Goal: Use online tool/utility: Utilize a website feature to perform a specific function

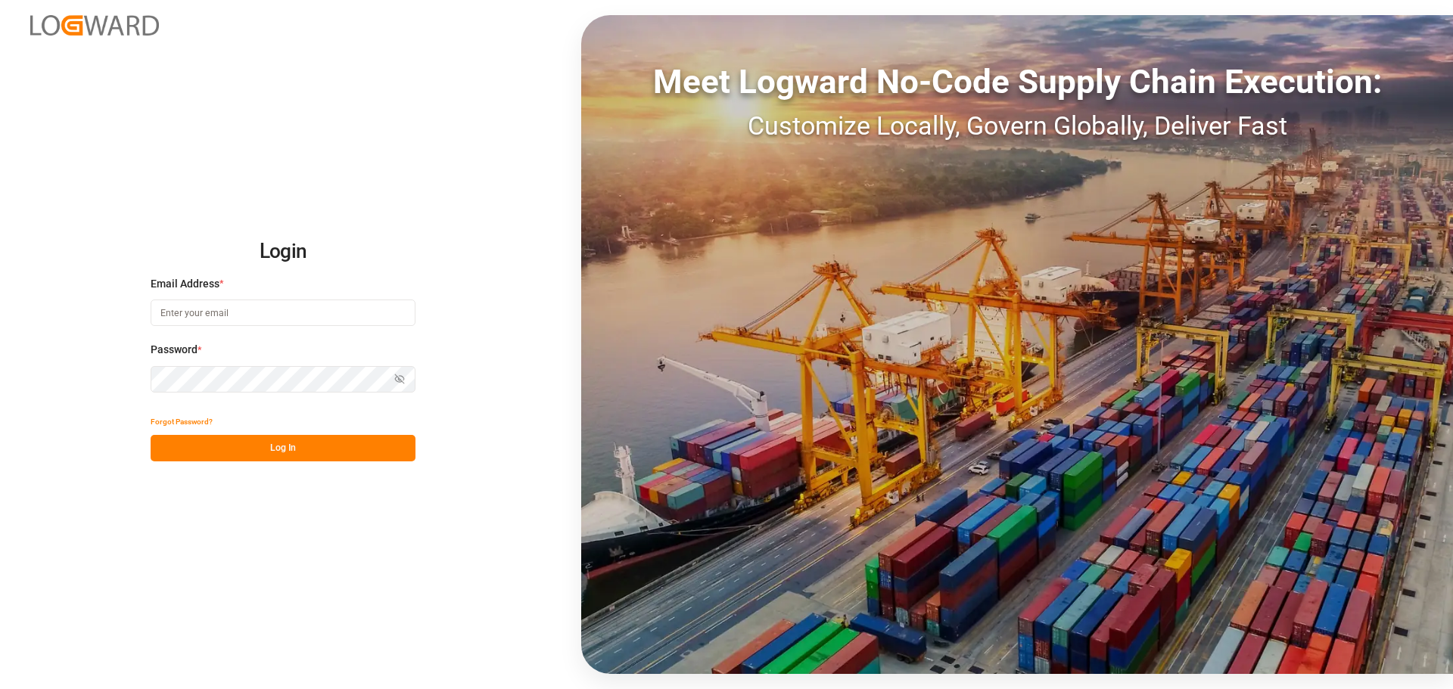
click at [338, 306] on input at bounding box center [283, 313] width 265 height 26
click at [294, 443] on button "Log In" at bounding box center [283, 448] width 265 height 26
drag, startPoint x: 272, startPoint y: 316, endPoint x: 216, endPoint y: 324, distance: 55.9
click at [216, 324] on input "[PERSON_NAME][EMAIL_ADDRESS][PERSON_NAME][DOMAIN_NAME]" at bounding box center [283, 313] width 265 height 26
type input "[PERSON_NAME][EMAIL_ADDRESS][PERSON_NAME][DOMAIN_NAME]"
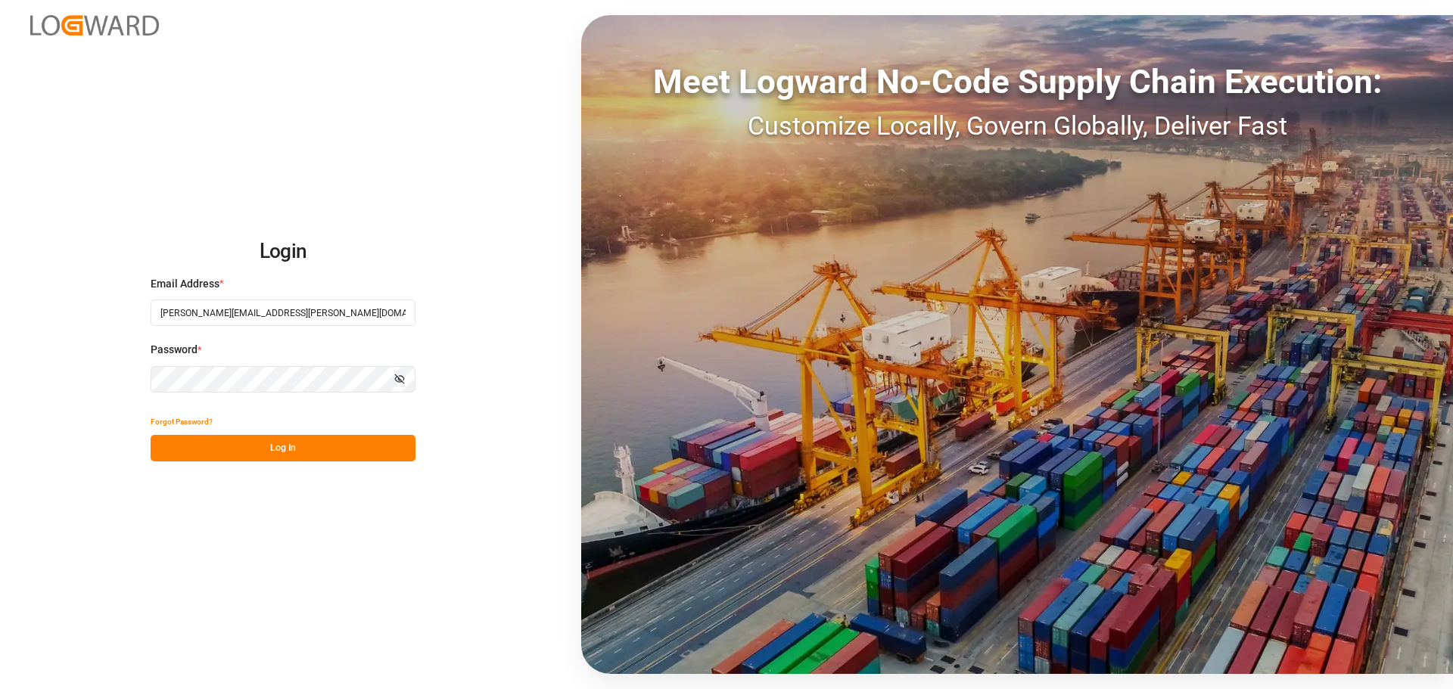
click at [273, 456] on button "Log In" at bounding box center [283, 448] width 265 height 26
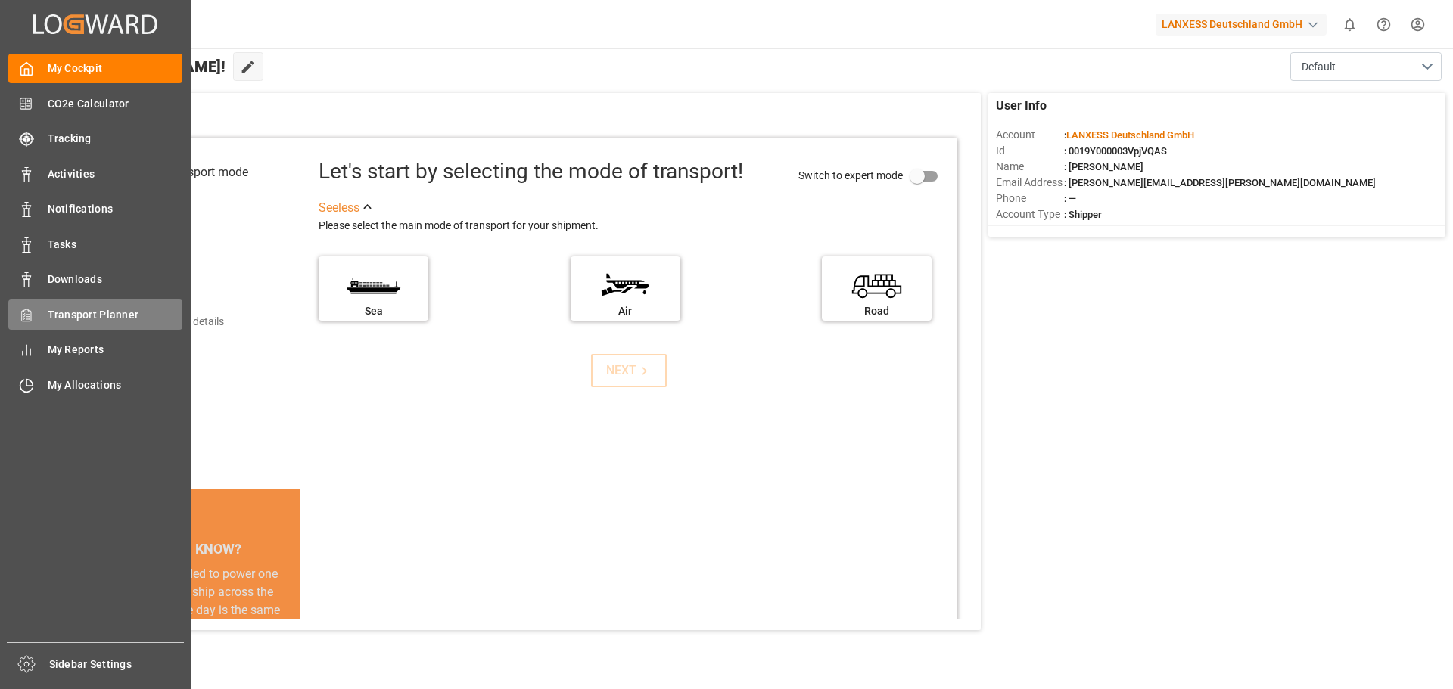
click at [82, 324] on div "Transport Planner Transport Planner" at bounding box center [95, 315] width 174 height 30
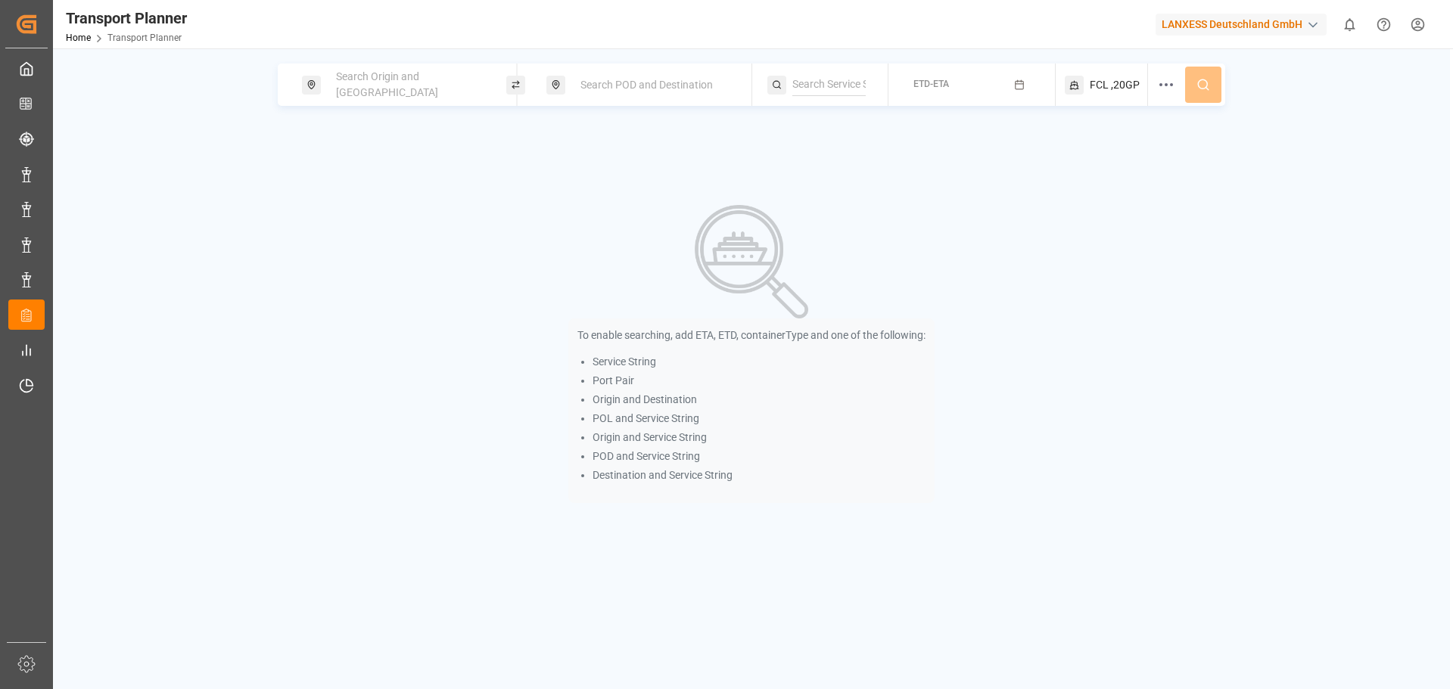
click at [401, 95] on div "Search Origin and [GEOGRAPHIC_DATA]" at bounding box center [408, 85] width 163 height 44
click at [386, 194] on input at bounding box center [395, 205] width 152 height 23
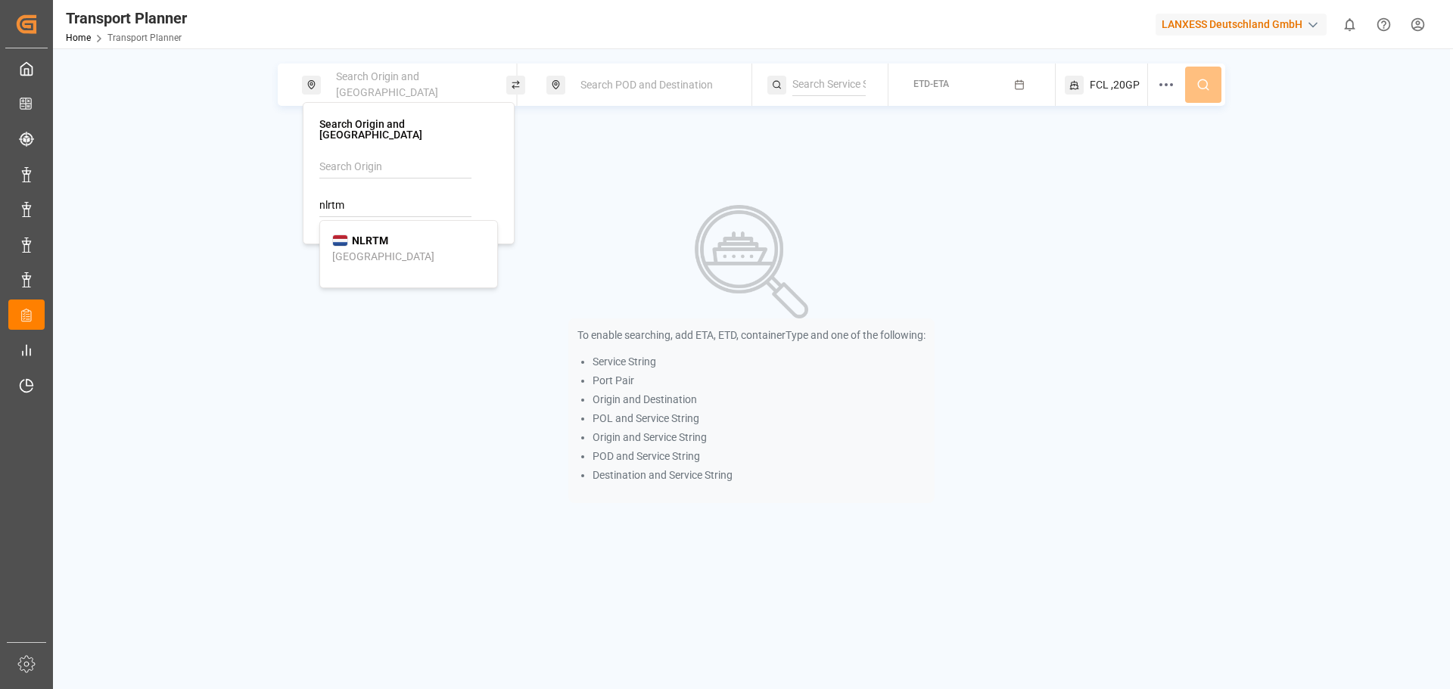
click at [351, 233] on div "NLRTM" at bounding box center [360, 241] width 56 height 16
type input "NLRTM"
click at [651, 89] on span "Search POD and Destination" at bounding box center [646, 85] width 132 height 12
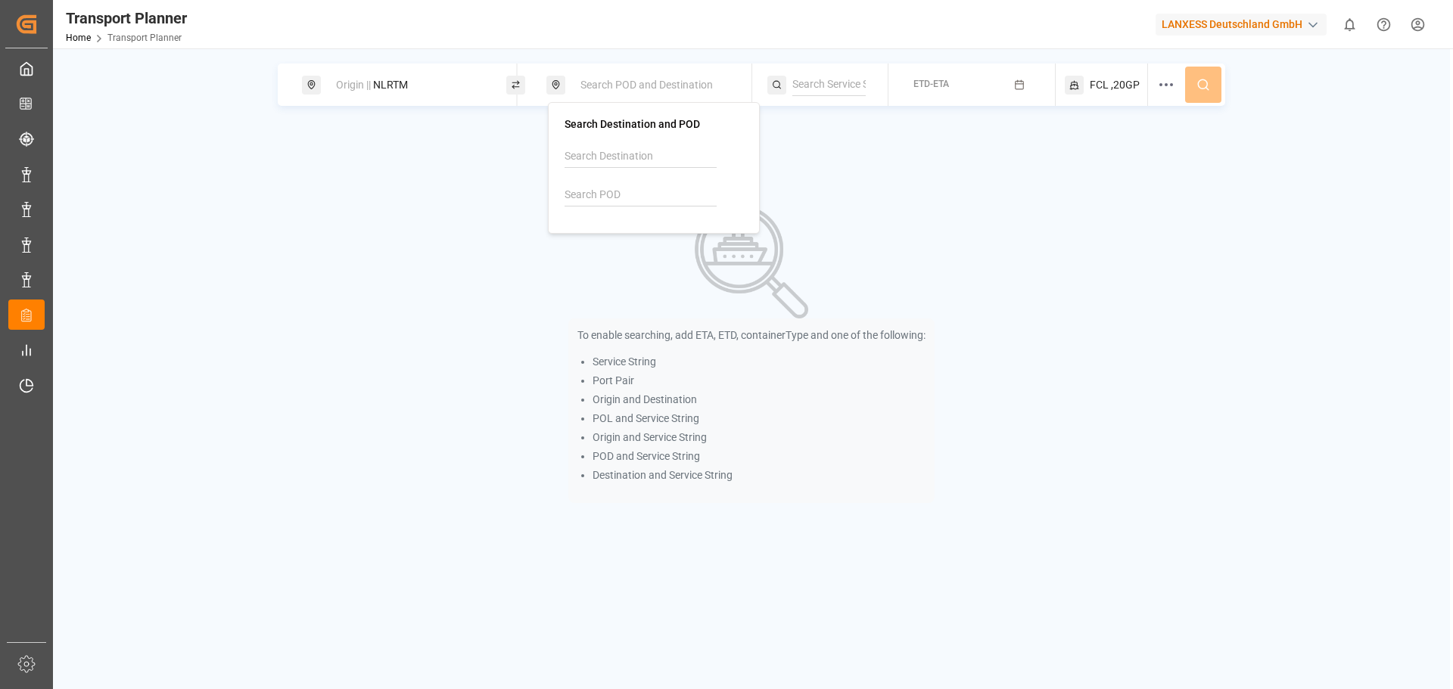
click at [620, 196] on input at bounding box center [640, 195] width 152 height 23
click at [635, 224] on div "VNHPH Haiphong" at bounding box center [653, 238] width 153 height 32
type input "VNHPH"
click at [980, 90] on button "ETD-ETA" at bounding box center [971, 85] width 148 height 30
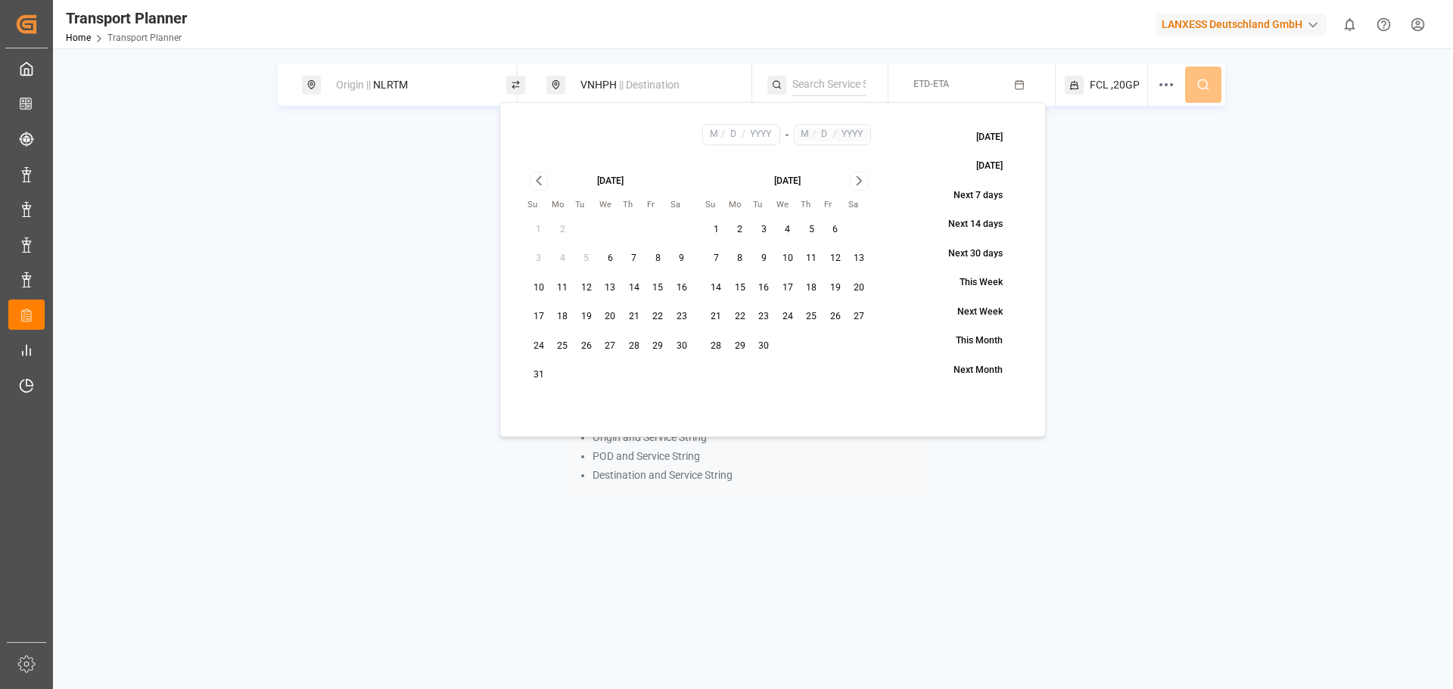
click at [627, 346] on button "28" at bounding box center [634, 346] width 24 height 24
type input "8"
type input "28"
type input "2025"
click at [857, 183] on icon "Go to next month" at bounding box center [858, 181] width 17 height 18
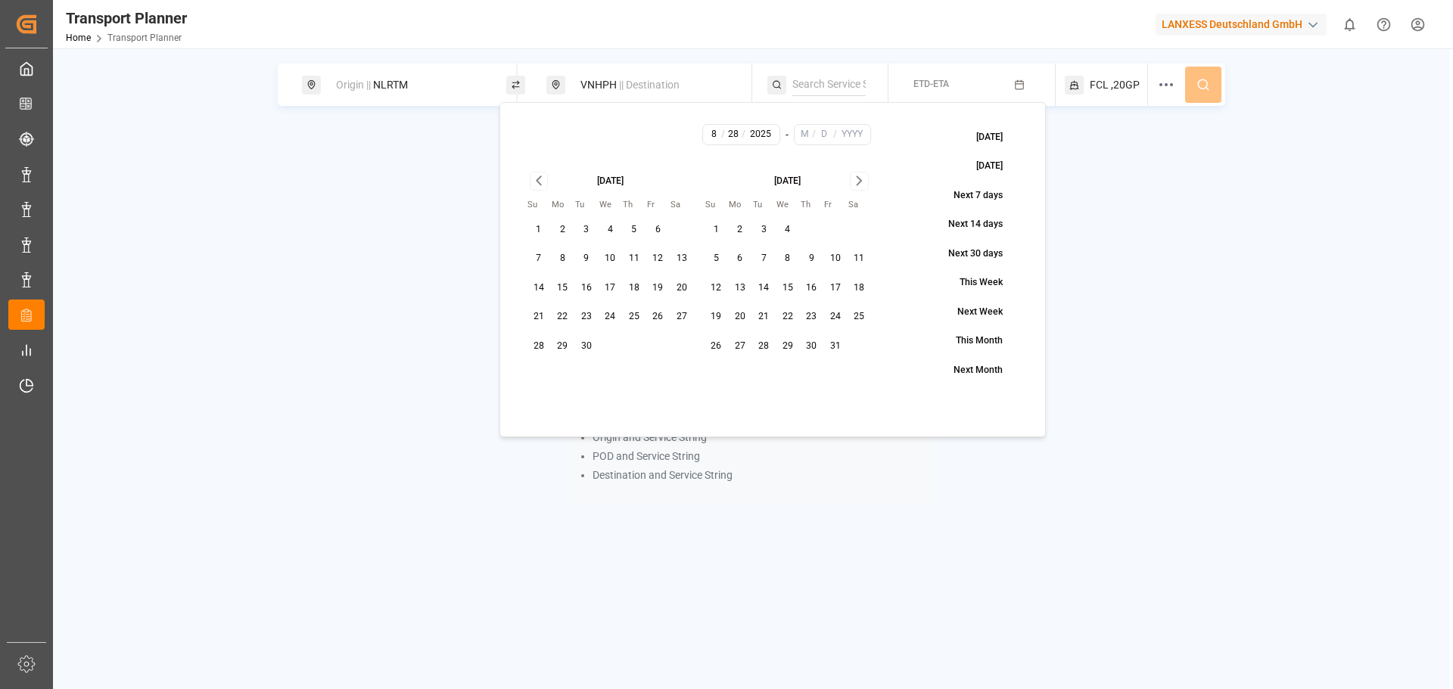
click at [857, 183] on icon "Go to next month" at bounding box center [858, 181] width 17 height 18
click at [719, 378] on button "30" at bounding box center [716, 375] width 24 height 24
type input "11"
type input "30"
type input "2025"
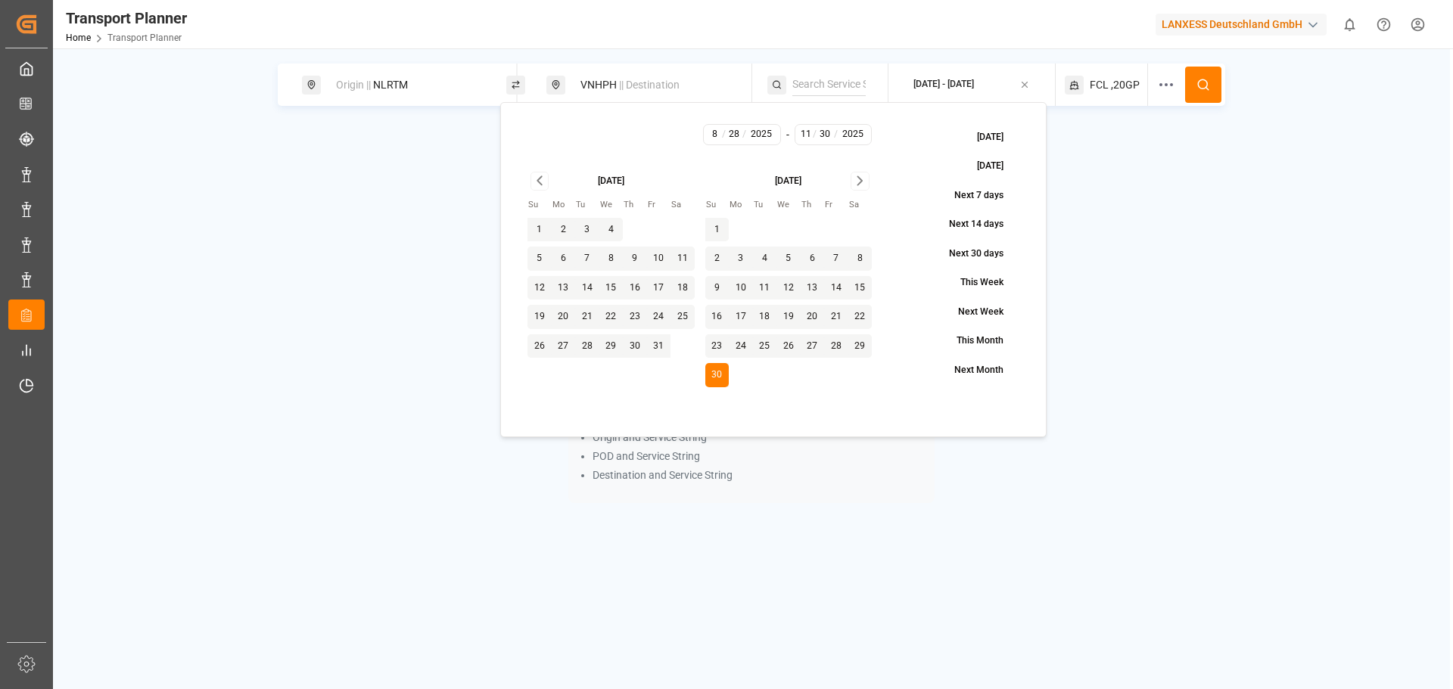
click at [1112, 86] on span ",20GP" at bounding box center [1125, 85] width 29 height 16
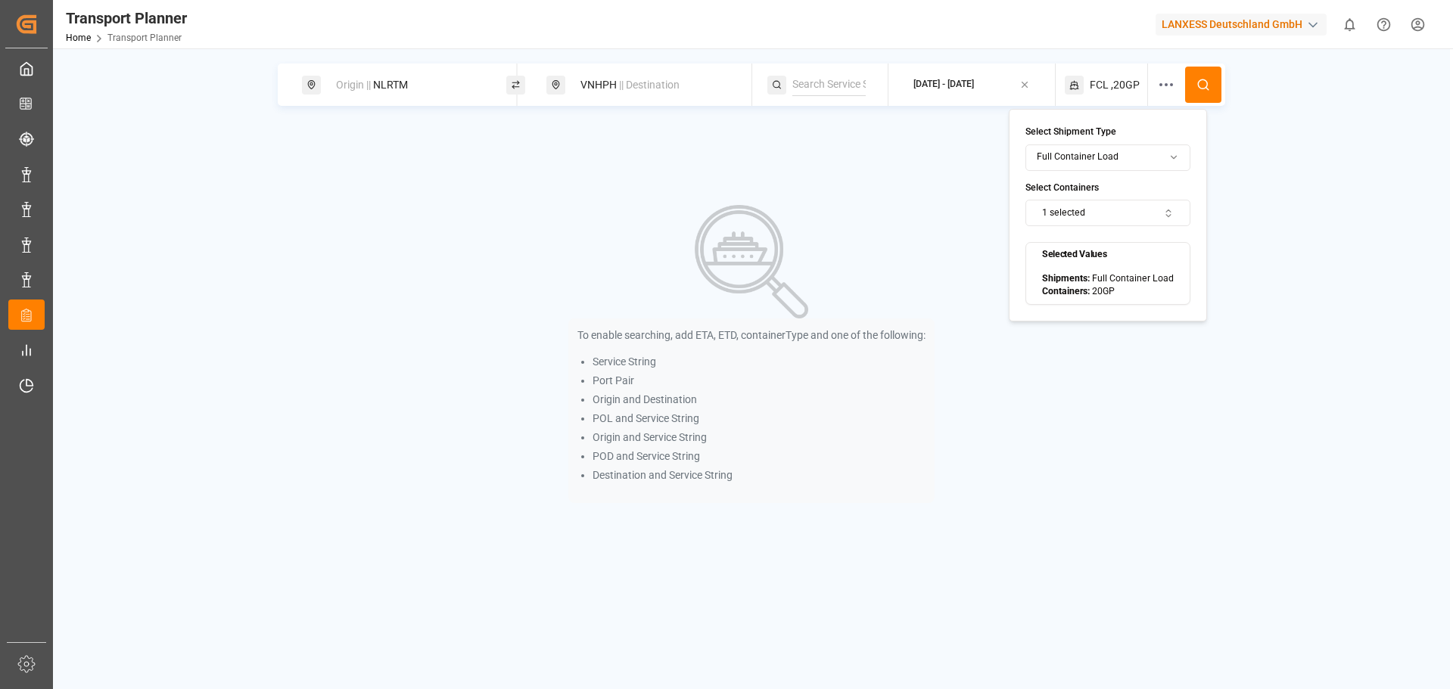
click at [1202, 95] on button at bounding box center [1203, 85] width 36 height 36
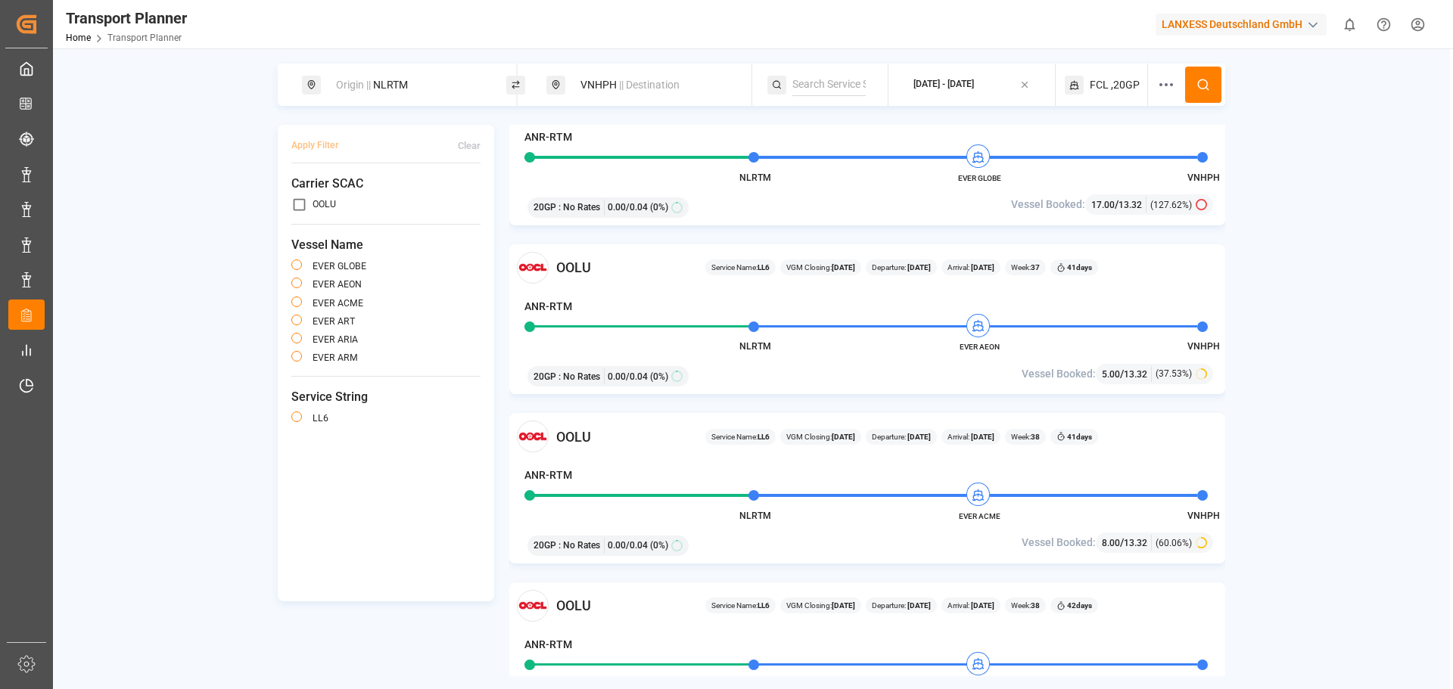
scroll to position [76, 0]
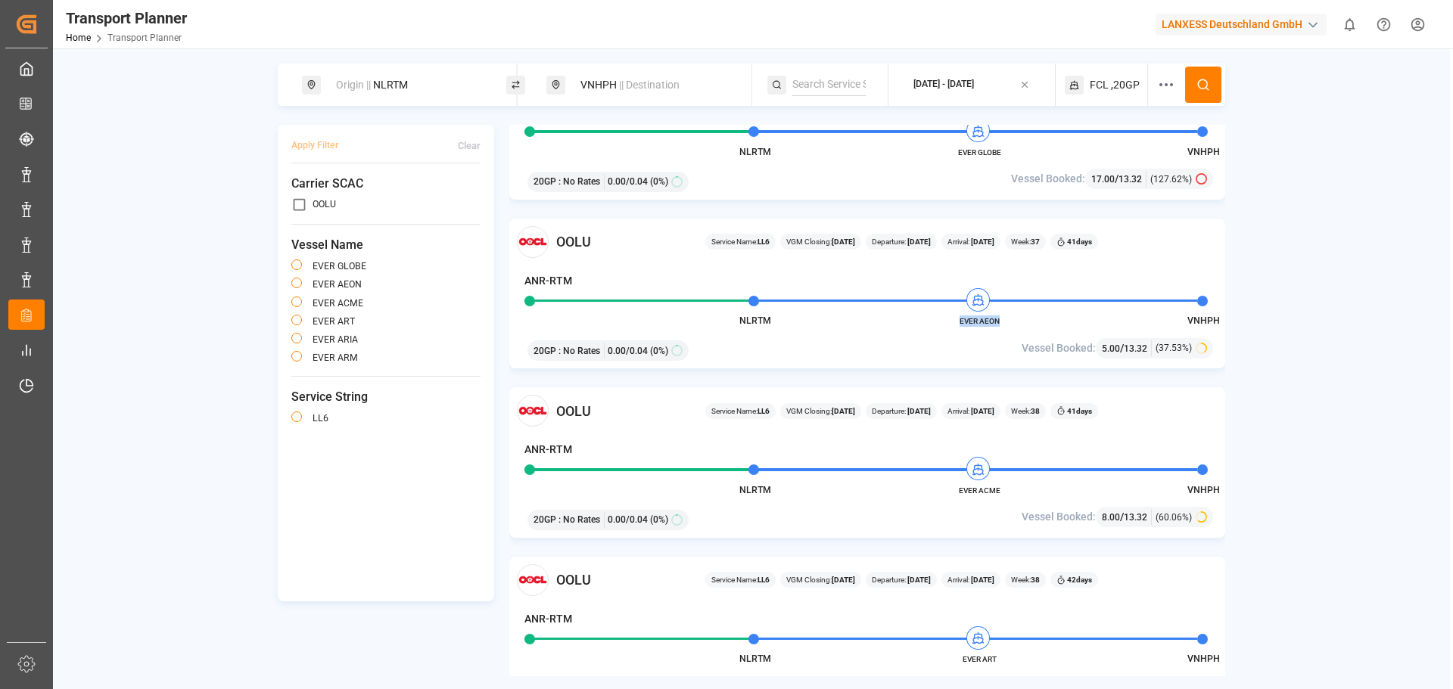
drag, startPoint x: 954, startPoint y: 320, endPoint x: 1001, endPoint y: 323, distance: 47.0
click at [1001, 323] on span "EVER AEON" at bounding box center [978, 321] width 83 height 11
click at [616, 82] on div "VNHPH || Destination" at bounding box center [652, 85] width 163 height 28
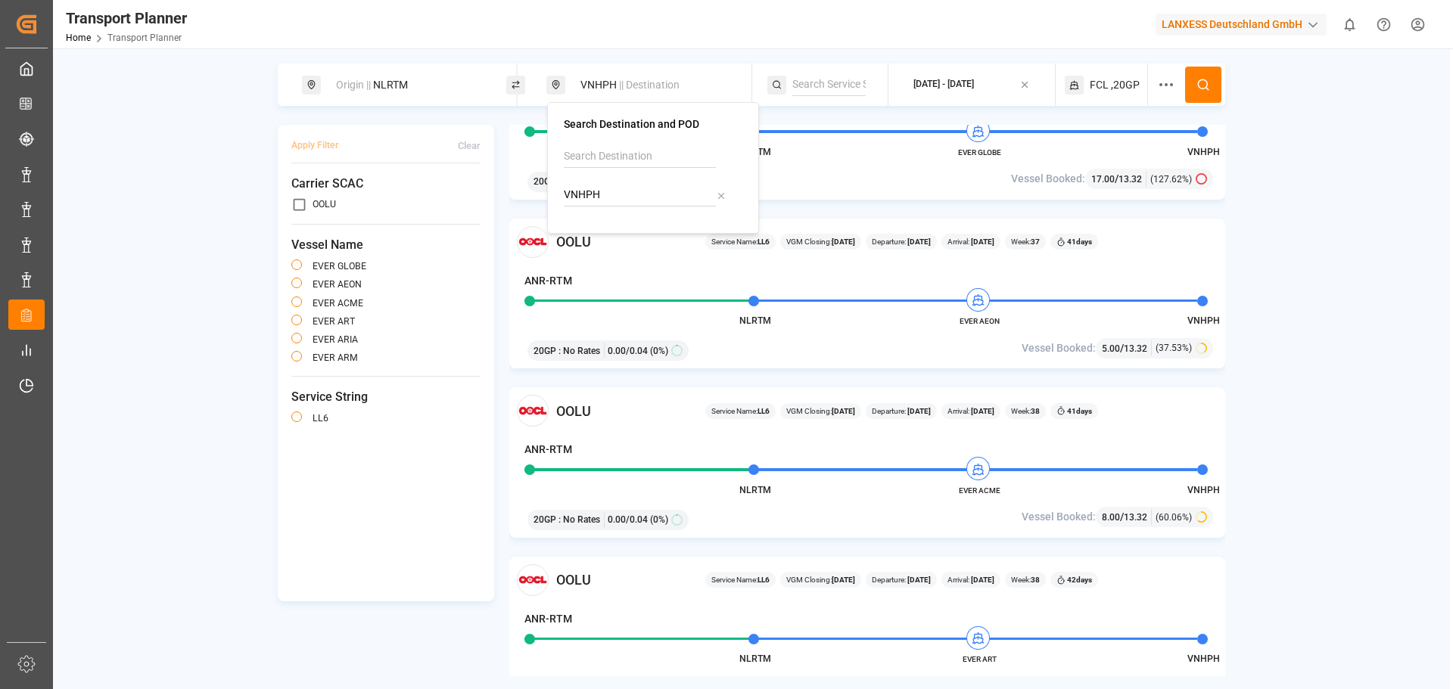
drag, startPoint x: 592, startPoint y: 184, endPoint x: 569, endPoint y: 182, distance: 23.6
click at [569, 183] on div "VNHPH" at bounding box center [653, 181] width 179 height 72
type input "V"
click at [636, 225] on div "INNSA [PERSON_NAME] ([PERSON_NAME])" at bounding box center [653, 246] width 153 height 48
type input "INNSA"
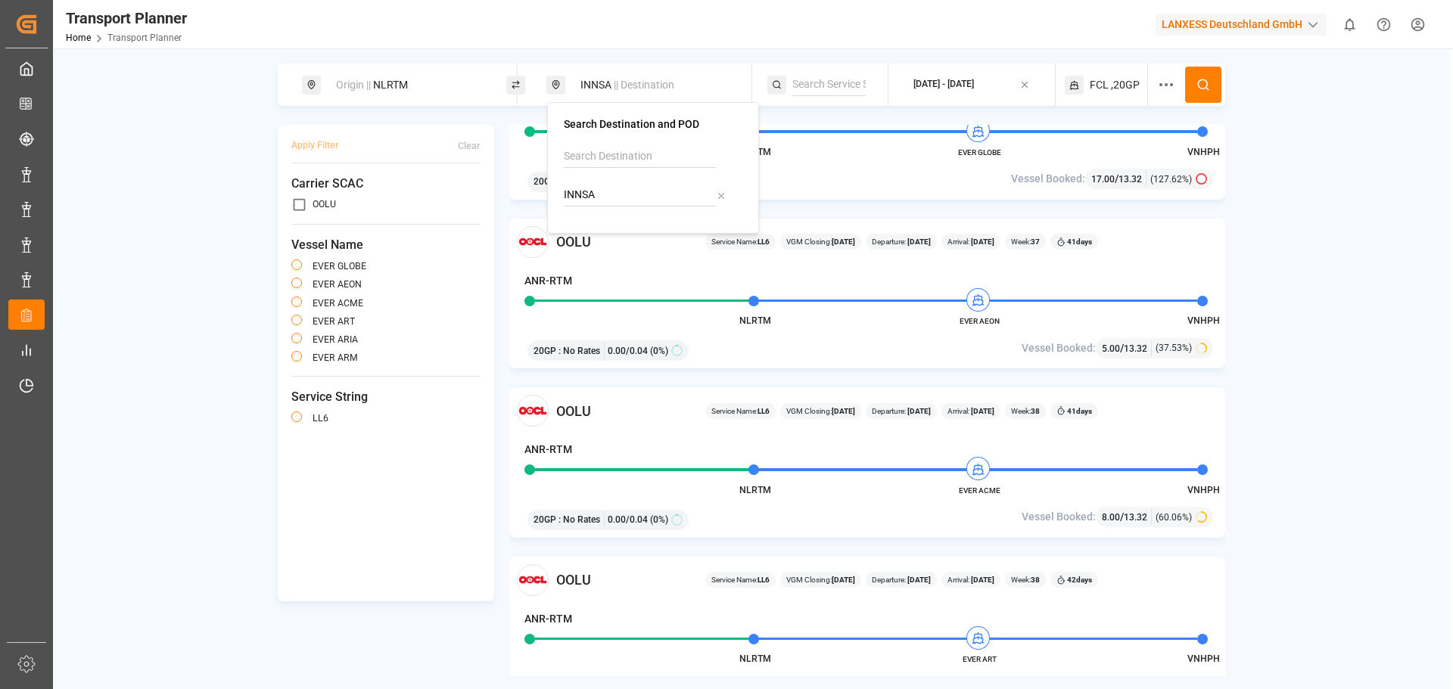
click at [1198, 85] on icon at bounding box center [1203, 85] width 14 height 14
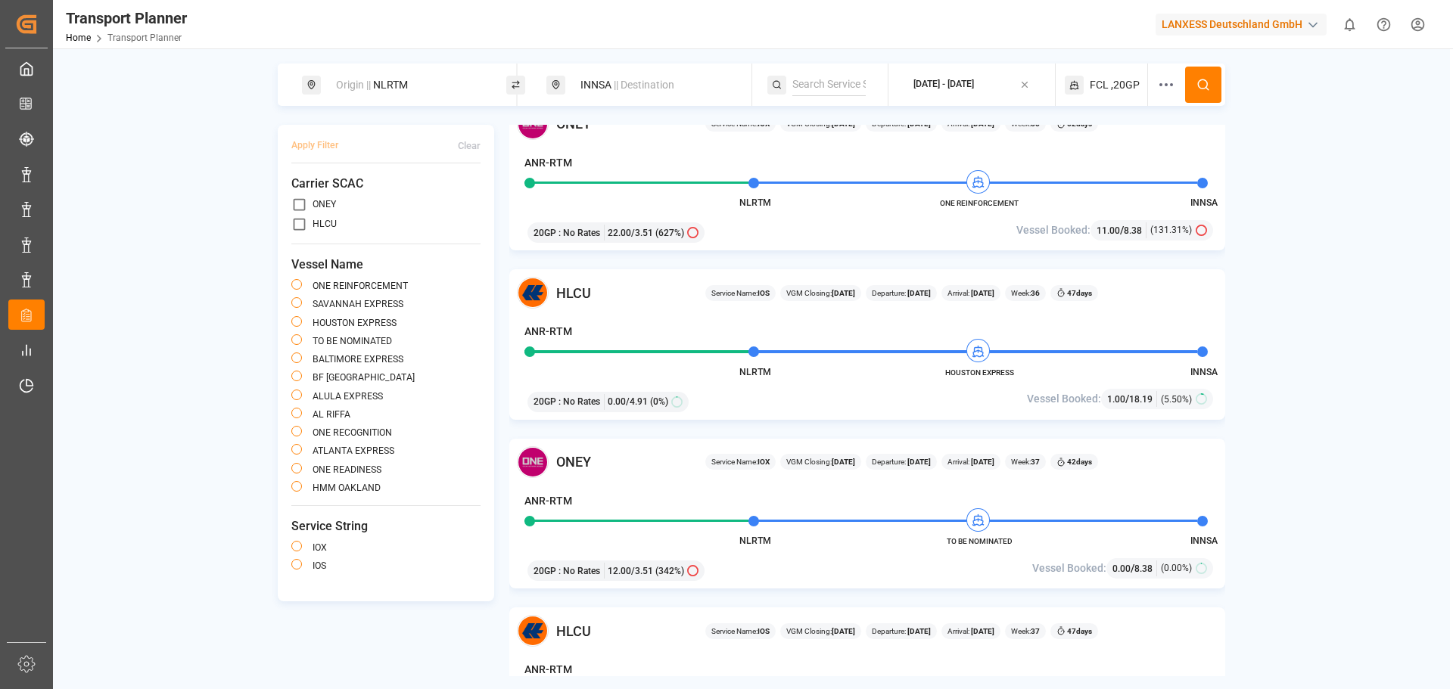
scroll to position [227, 0]
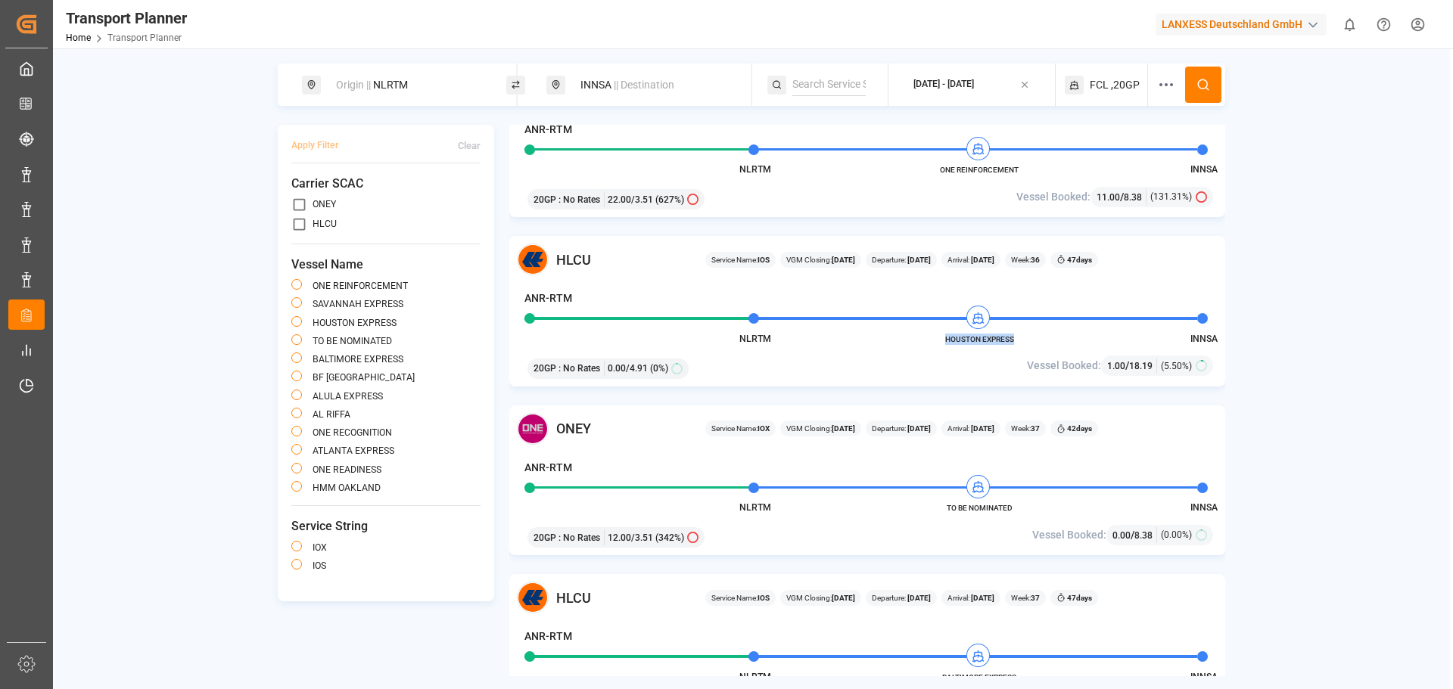
drag, startPoint x: 1015, startPoint y: 339, endPoint x: 945, endPoint y: 339, distance: 69.6
click at [945, 339] on span "HOUSTON EXPRESS" at bounding box center [978, 339] width 83 height 11
copy span "HOUSTON EXPRESS"
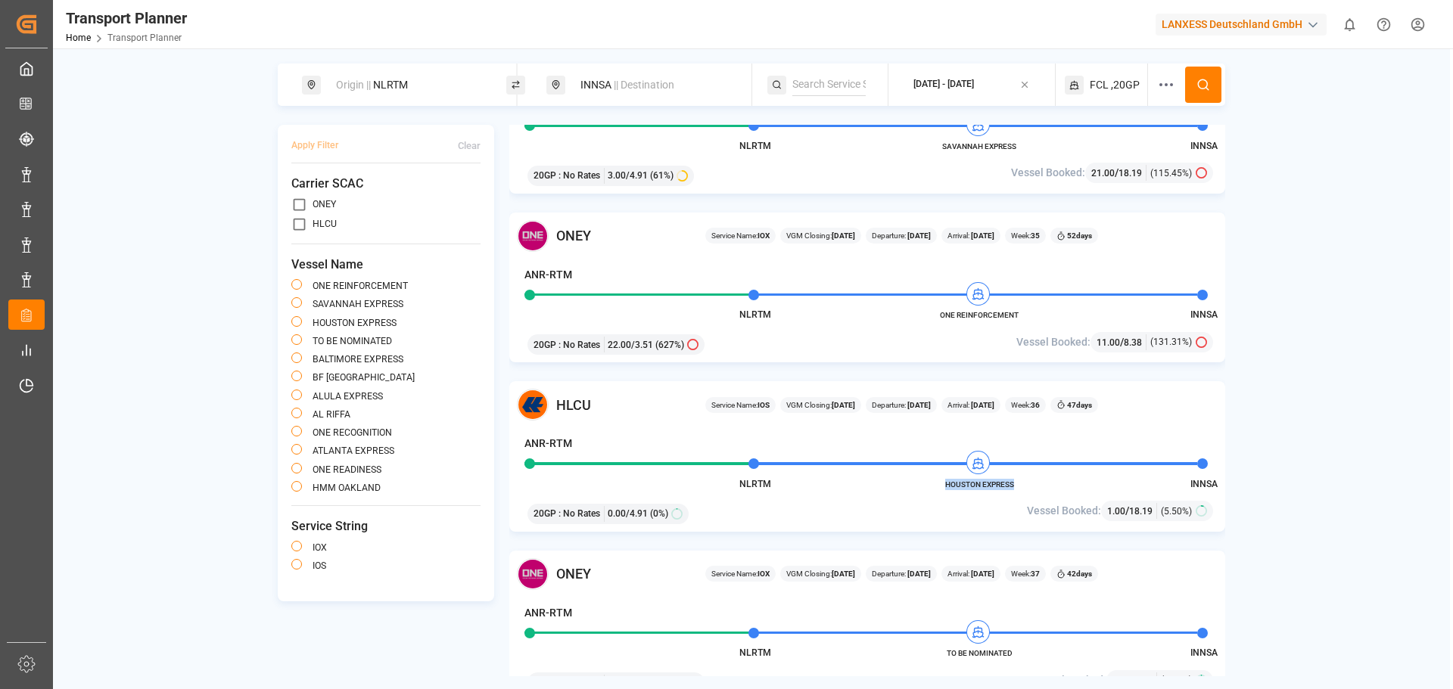
scroll to position [0, 0]
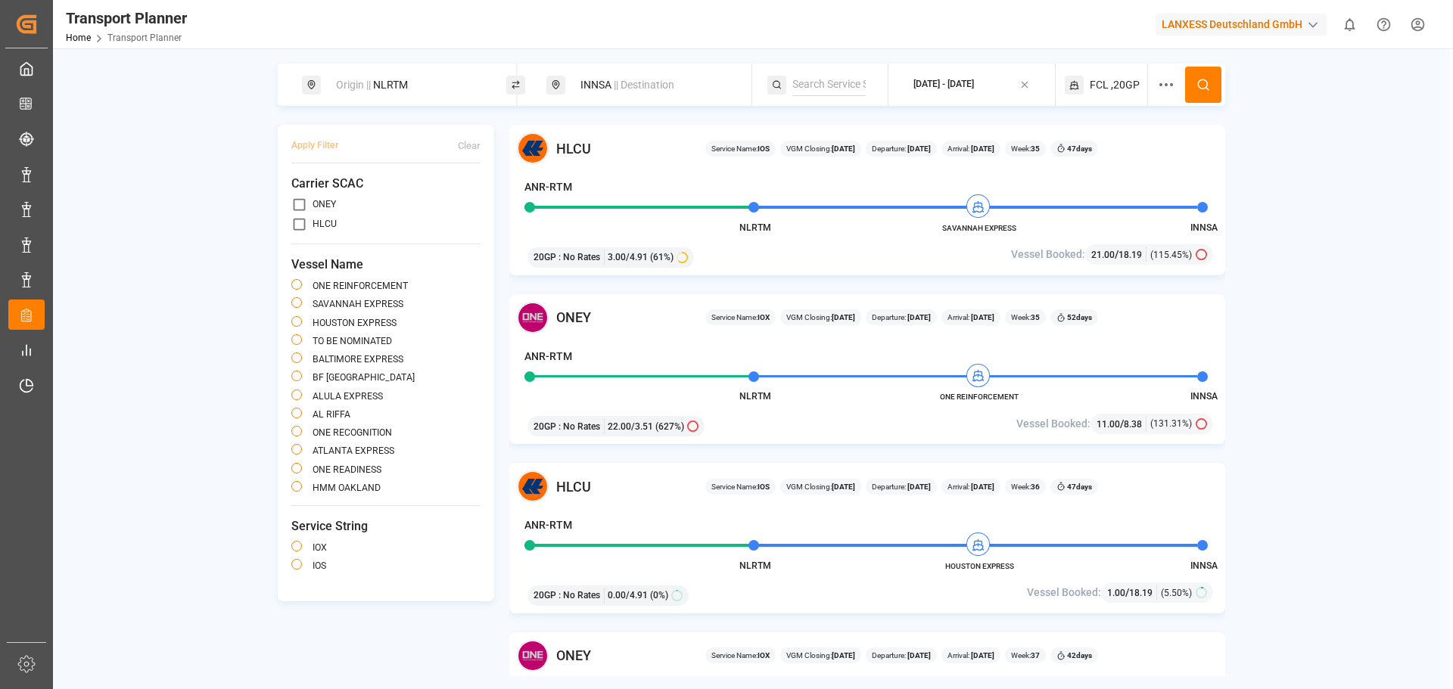
click at [622, 79] on span "|| Destination" at bounding box center [644, 85] width 61 height 12
drag, startPoint x: 636, startPoint y: 191, endPoint x: 513, endPoint y: 180, distance: 123.0
click at [513, 180] on body "Created by potrace 1.15, written by [PERSON_NAME] [DATE]-[DATE] Created by potr…" at bounding box center [726, 344] width 1453 height 689
click at [561, 193] on div "Search Destination and POD INNSA" at bounding box center [653, 168] width 212 height 132
click at [574, 194] on input "INNSA" at bounding box center [640, 195] width 152 height 23
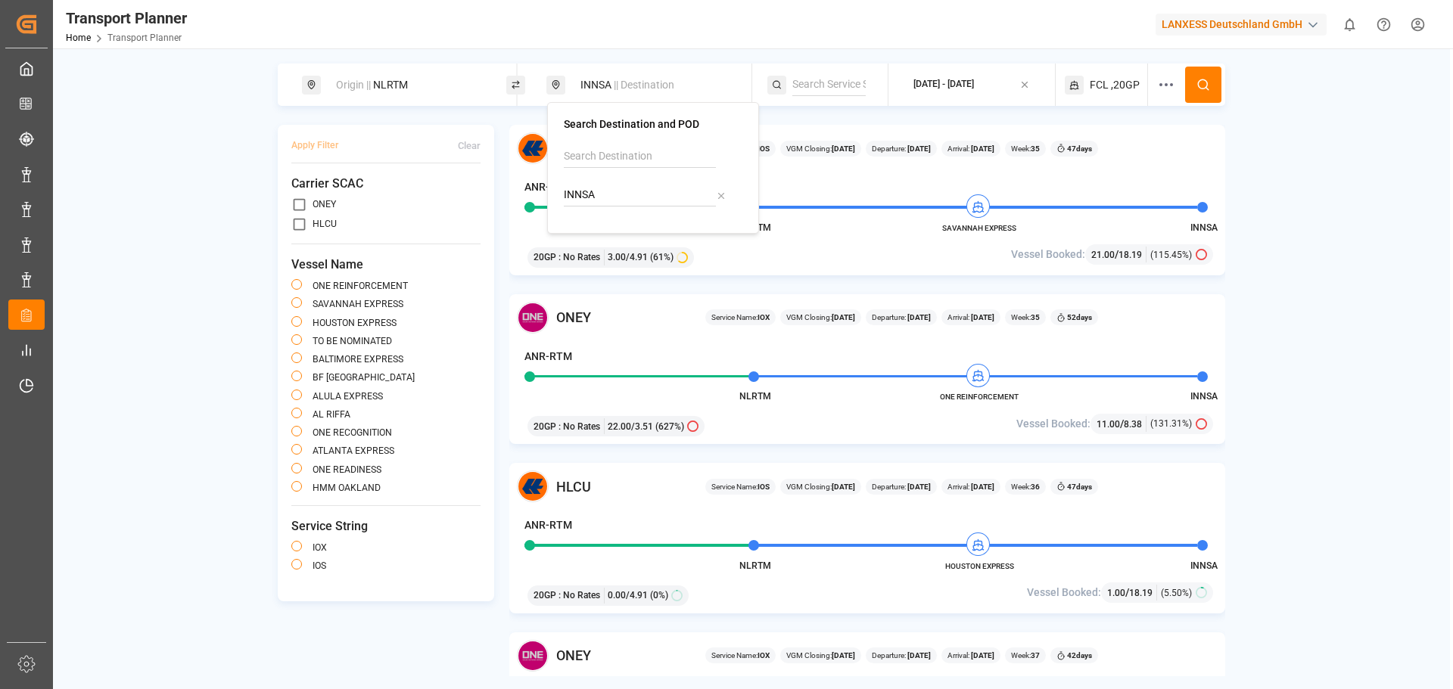
click at [574, 194] on input "INNSA" at bounding box center [640, 195] width 152 height 23
click at [595, 231] on div "THLCH" at bounding box center [604, 230] width 54 height 16
type input "THLCH"
click at [1195, 86] on button at bounding box center [1203, 85] width 36 height 36
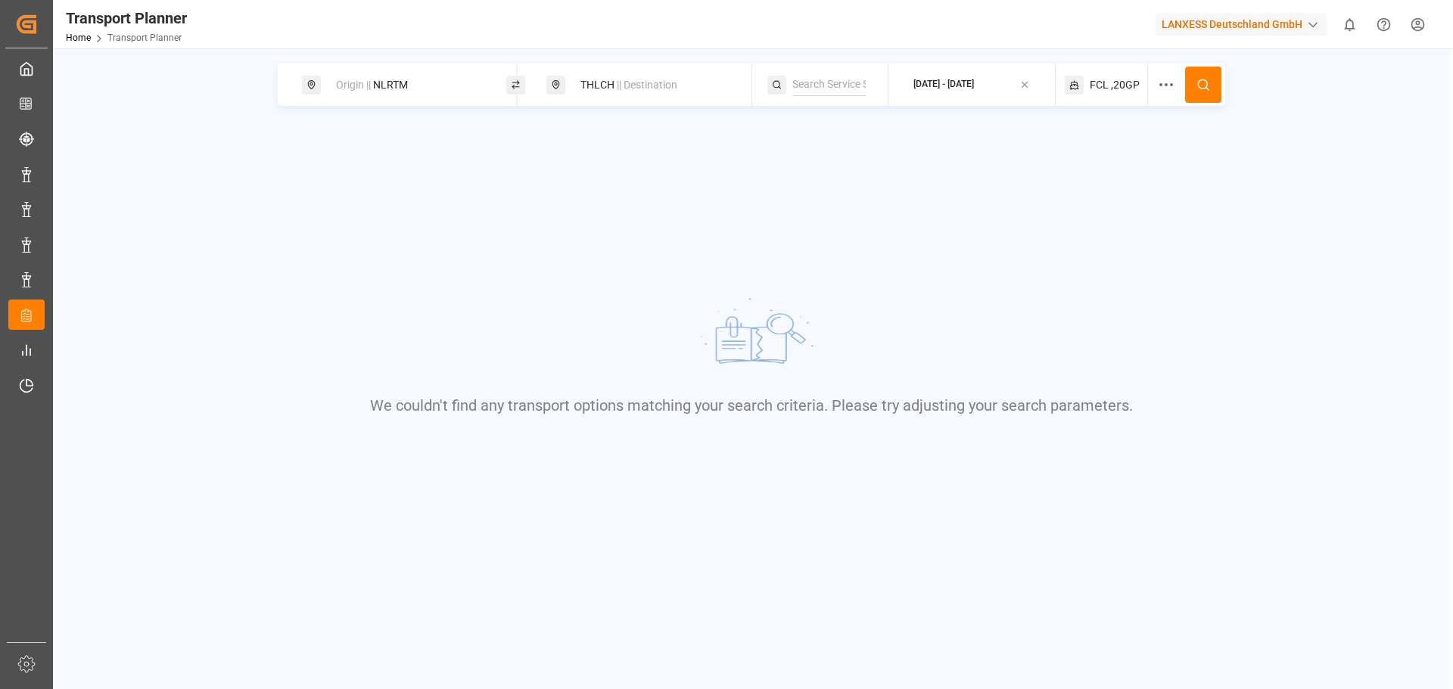
click at [1017, 95] on button "[DATE] - [DATE]" at bounding box center [971, 85] width 148 height 30
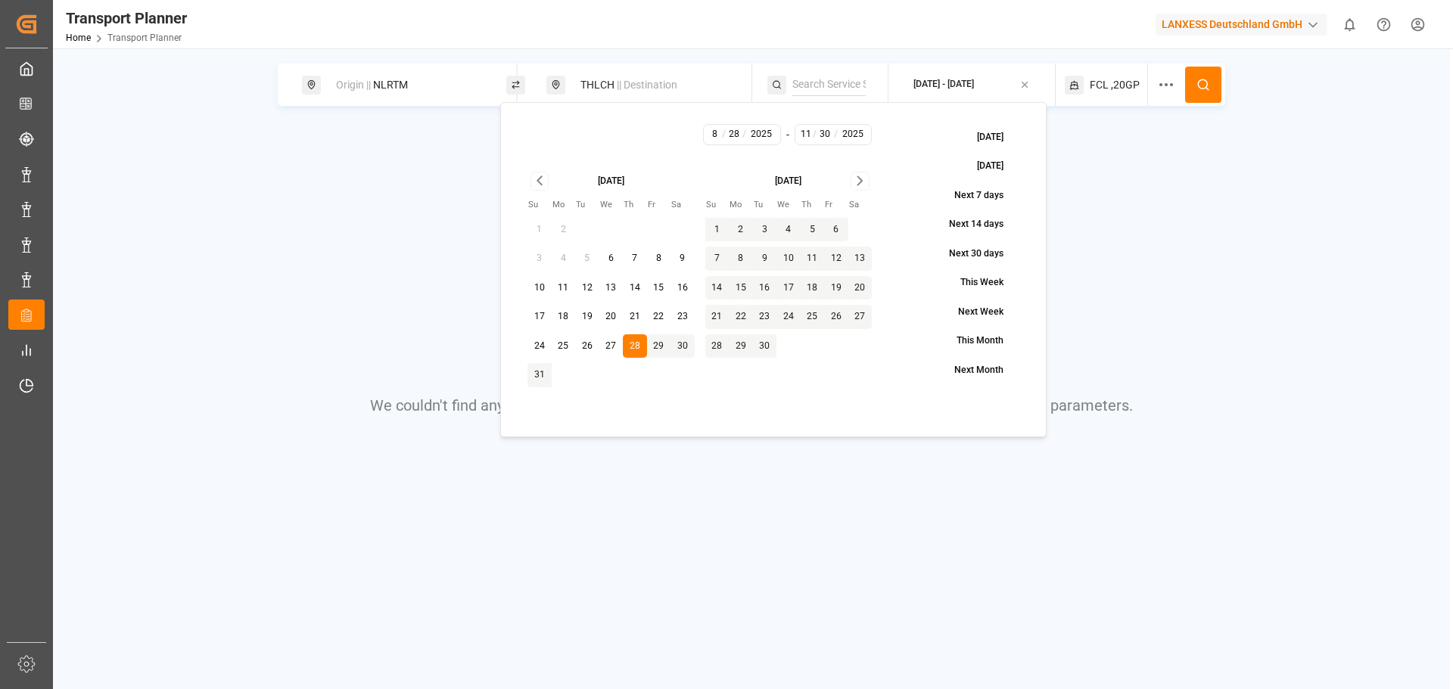
click at [865, 182] on icon "Go to next month" at bounding box center [859, 181] width 17 height 18
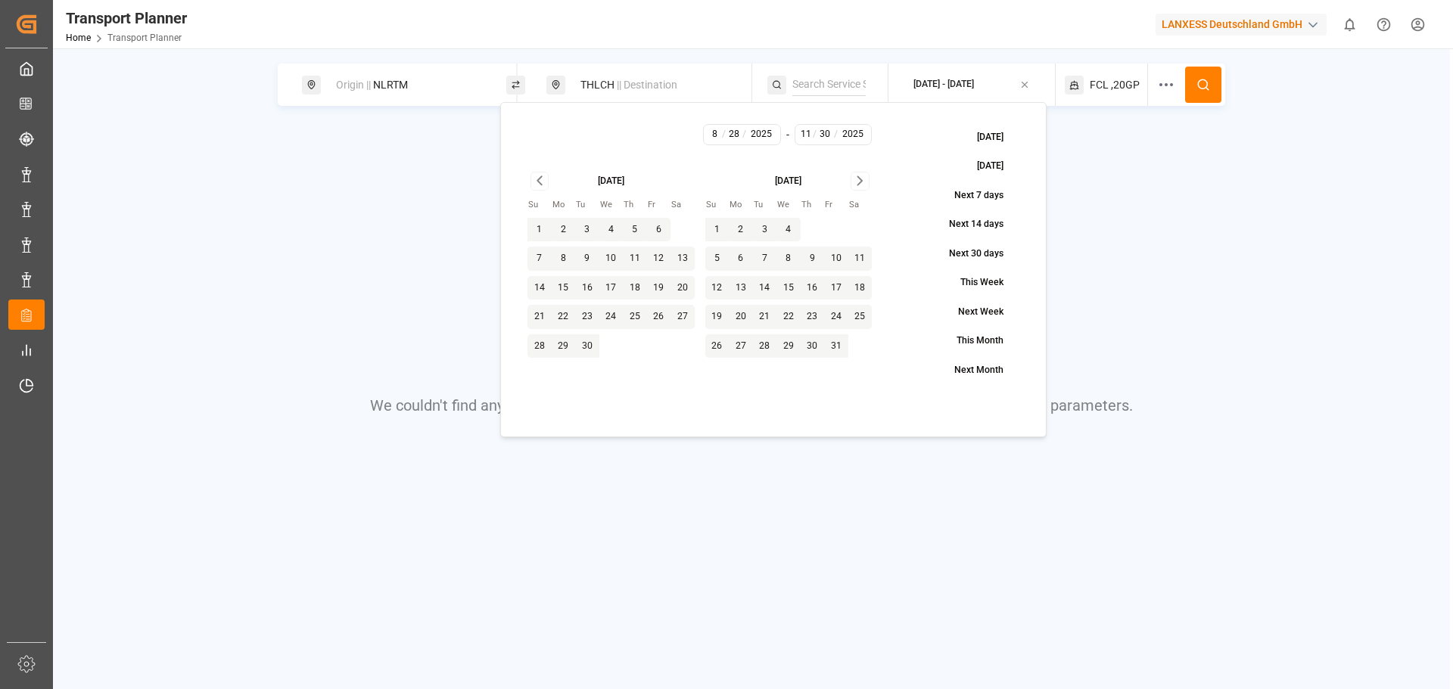
click at [865, 182] on icon "Go to next month" at bounding box center [859, 181] width 17 height 18
click at [717, 373] on button "30" at bounding box center [717, 375] width 24 height 24
type input "11"
type input "30"
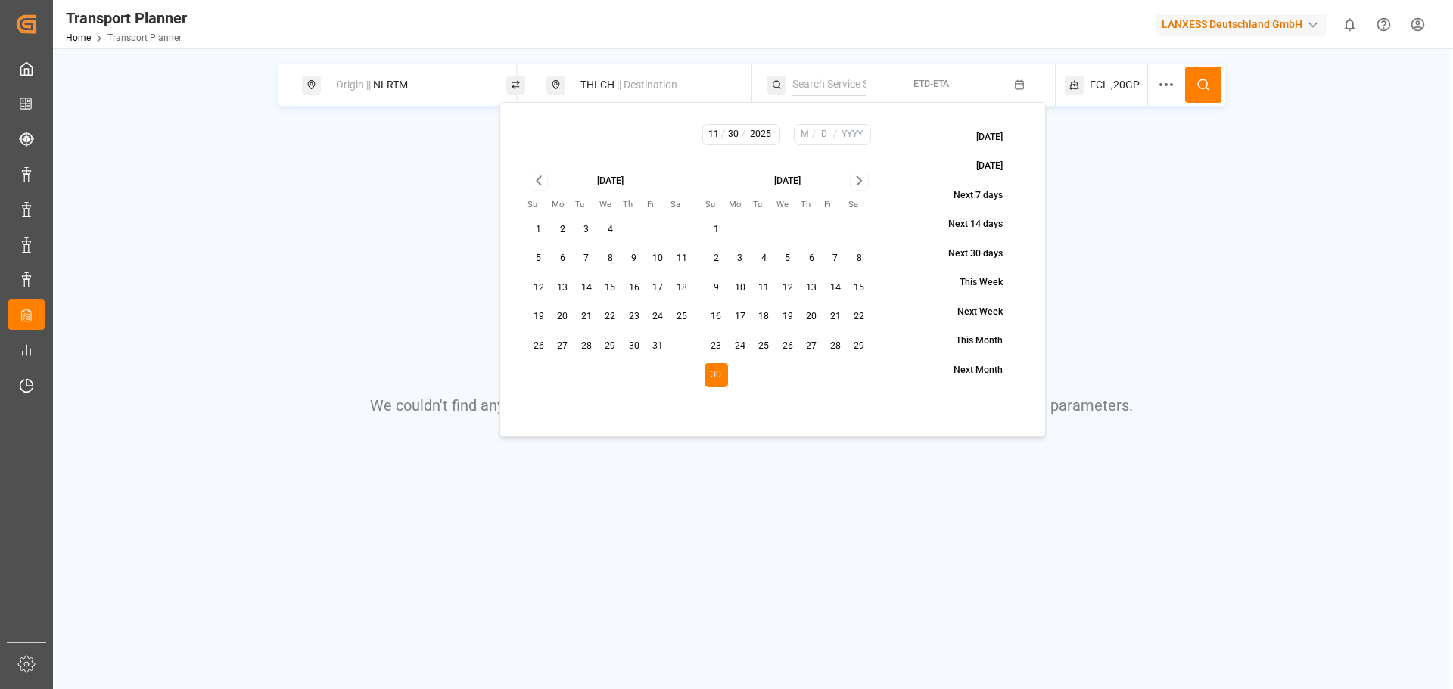
click at [863, 182] on icon "Go to next month" at bounding box center [858, 181] width 17 height 18
click at [779, 347] on button "31" at bounding box center [788, 346] width 24 height 24
type input "12"
type input "31"
type input "2025"
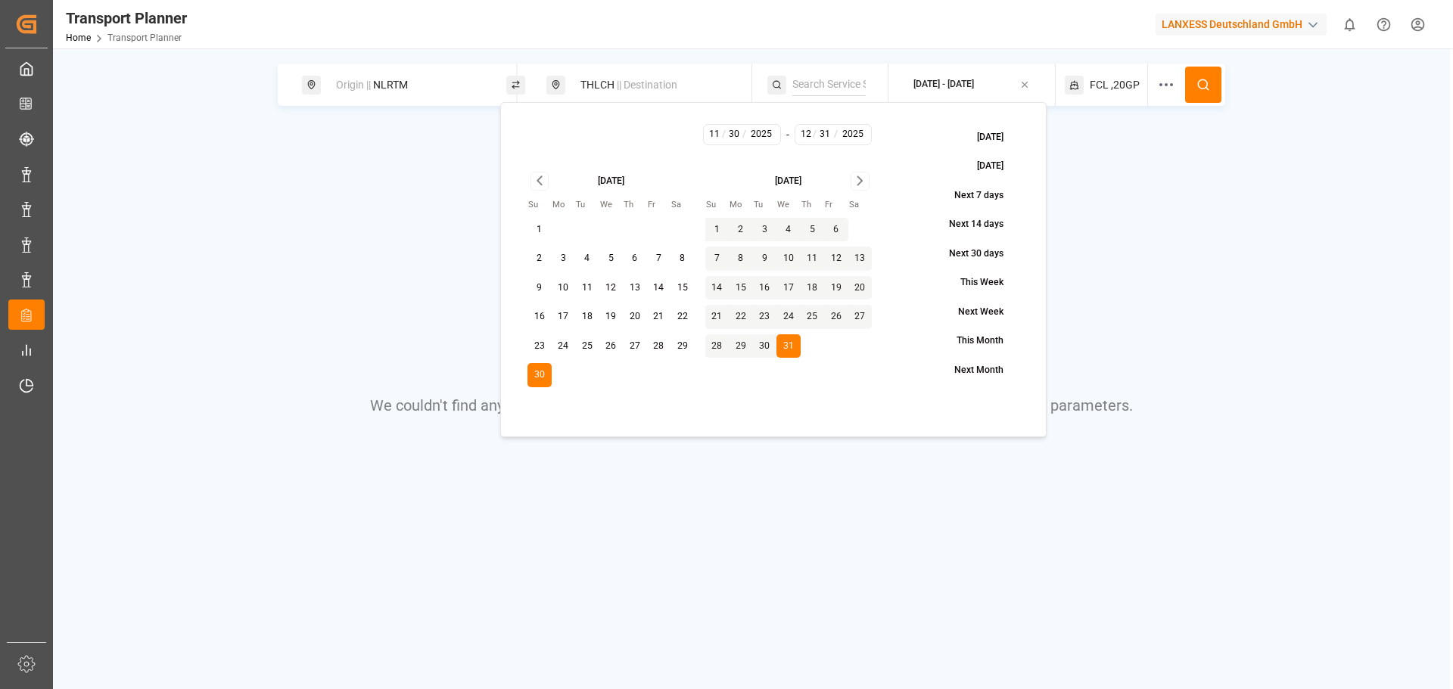
click at [546, 176] on icon "Go to previous month" at bounding box center [539, 181] width 17 height 18
click at [611, 350] on button "27" at bounding box center [611, 346] width 24 height 24
type input "8"
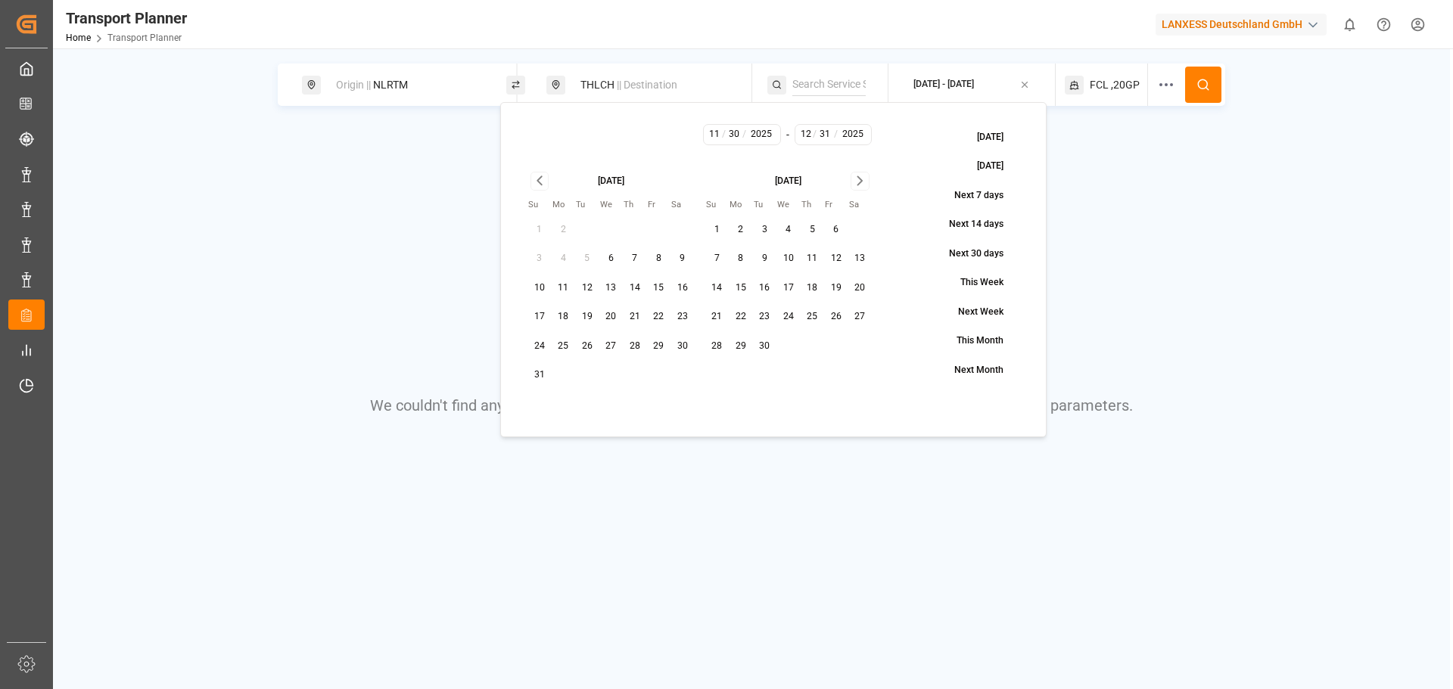
type input "27"
click at [611, 350] on button "27" at bounding box center [611, 346] width 24 height 24
click at [1200, 94] on button at bounding box center [1203, 85] width 36 height 36
